Goal: Task Accomplishment & Management: Complete application form

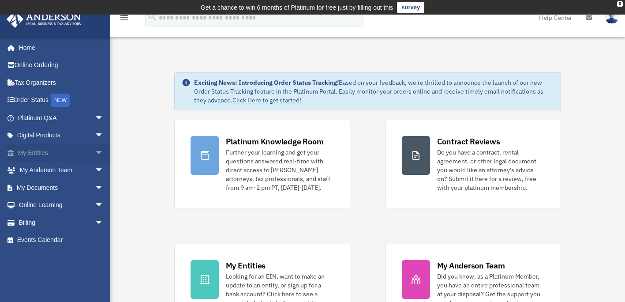
click at [52, 148] on link "My Entities arrow_drop_down" at bounding box center [61, 153] width 111 height 18
click at [95, 157] on span "arrow_drop_down" at bounding box center [104, 153] width 18 height 18
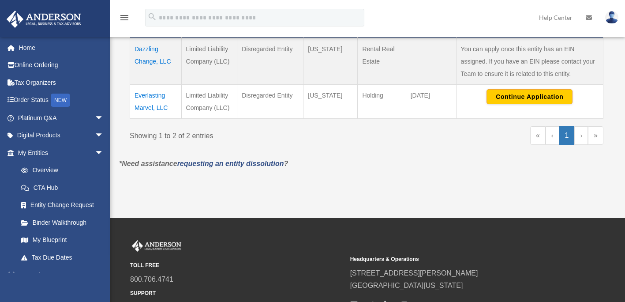
scroll to position [236, 0]
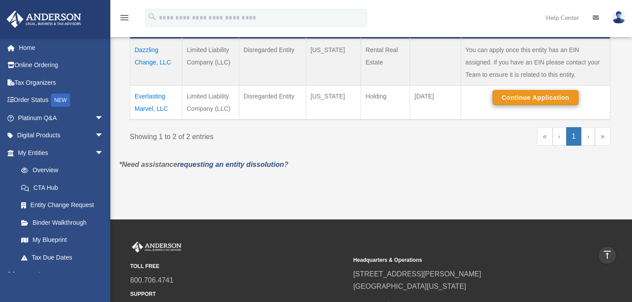
click at [0, 0] on div "x" at bounding box center [0, 0] width 0 height 0
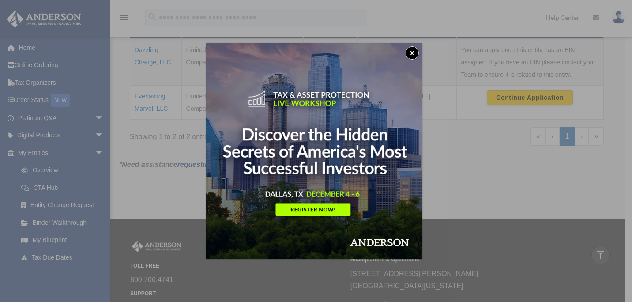
click at [422, 56] on img at bounding box center [314, 151] width 216 height 216
click at [419, 54] on button "x" at bounding box center [411, 52] width 13 height 13
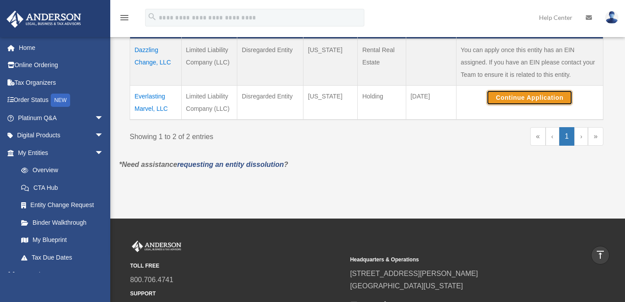
click at [513, 101] on button "Continue Application" at bounding box center [529, 97] width 86 height 15
click at [486, 115] on td "Continue Application" at bounding box center [529, 102] width 147 height 34
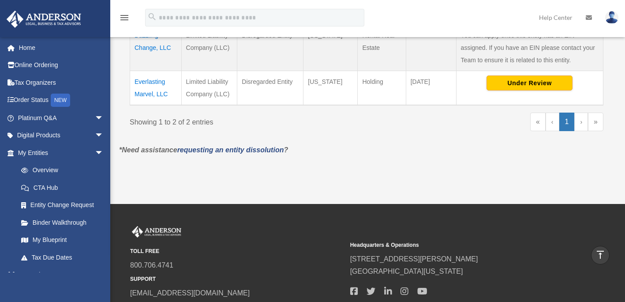
scroll to position [251, 0]
